Goal: Ask a question

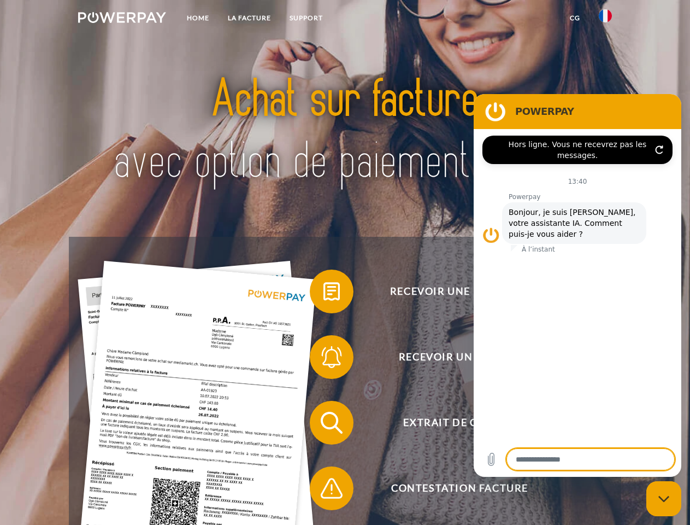
click at [122, 19] on img at bounding box center [122, 17] width 88 height 11
click at [606, 19] on img at bounding box center [605, 15] width 13 height 13
click at [575, 18] on link "CG" at bounding box center [575, 18] width 29 height 20
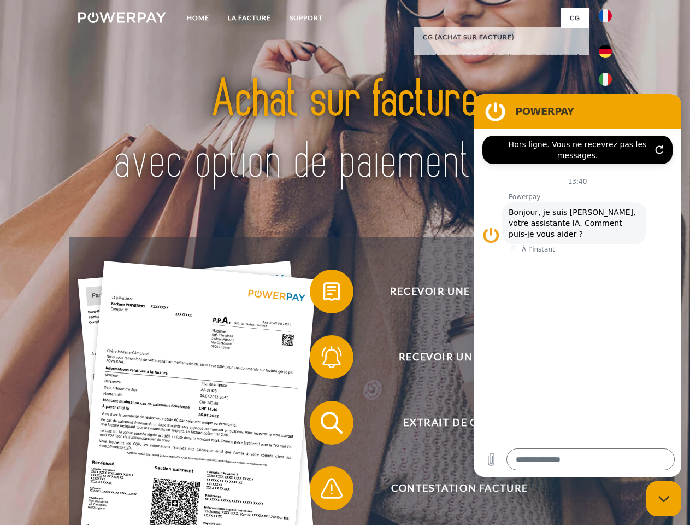
click at [324, 293] on span at bounding box center [315, 291] width 55 height 55
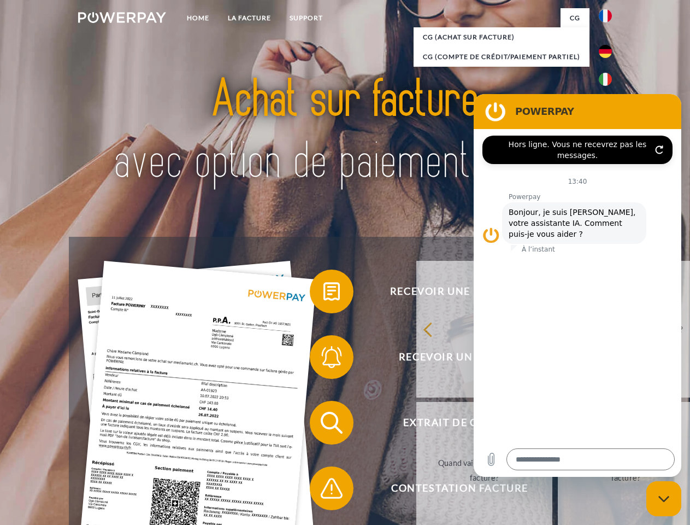
click at [324, 359] on span at bounding box center [315, 357] width 55 height 55
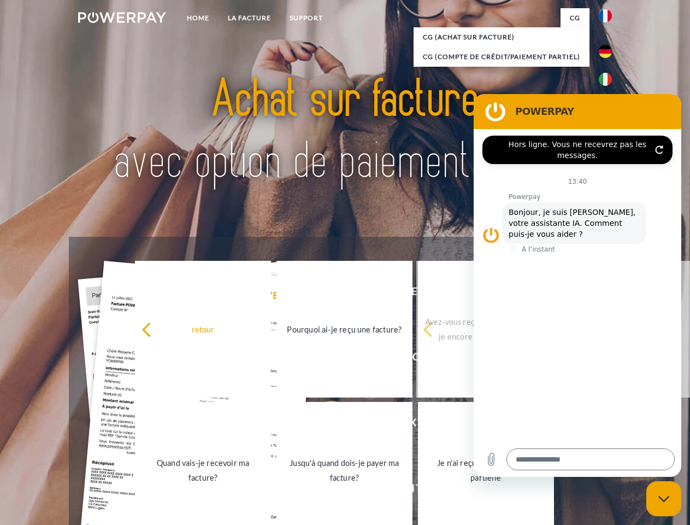
click at [324, 425] on link "Jusqu'à quand dois-je payer ma facture?" at bounding box center [345, 470] width 136 height 137
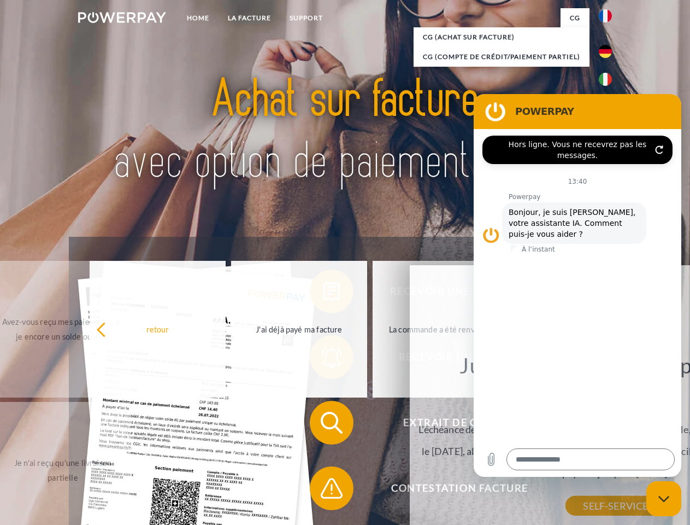
click at [324, 490] on span at bounding box center [315, 488] width 55 height 55
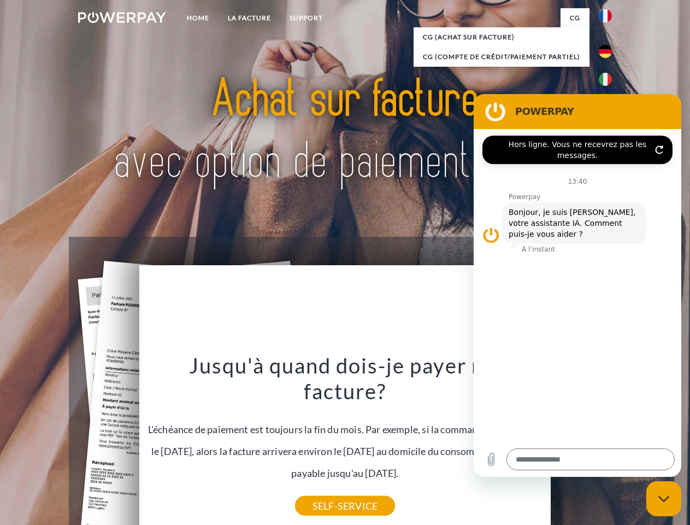
click at [664, 498] on icon "Fermer la fenêtre de messagerie" at bounding box center [664, 498] width 11 height 7
type textarea "*"
